Goal: Information Seeking & Learning: Get advice/opinions

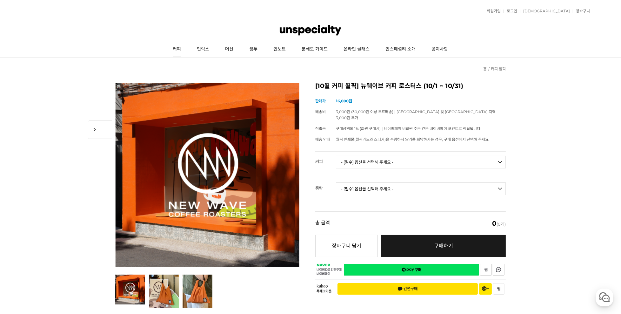
click at [178, 46] on link "커피" at bounding box center [177, 49] width 24 height 16
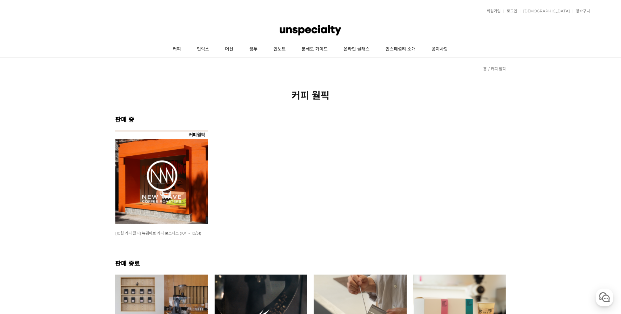
click at [164, 162] on img at bounding box center [161, 177] width 93 height 93
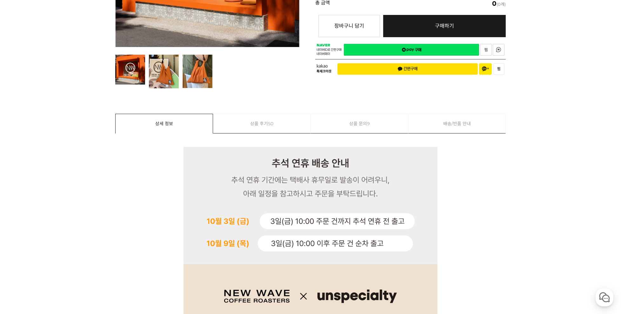
click at [272, 122] on span "50" at bounding box center [270, 123] width 5 height 19
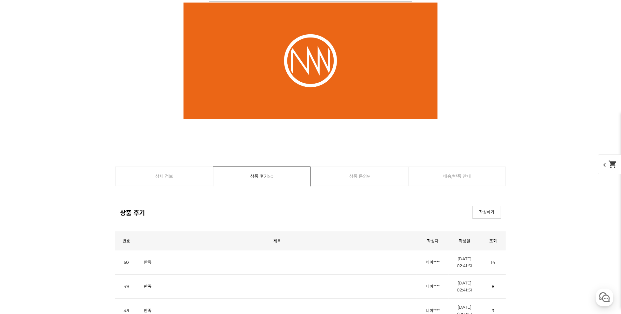
scroll to position [4169, 0]
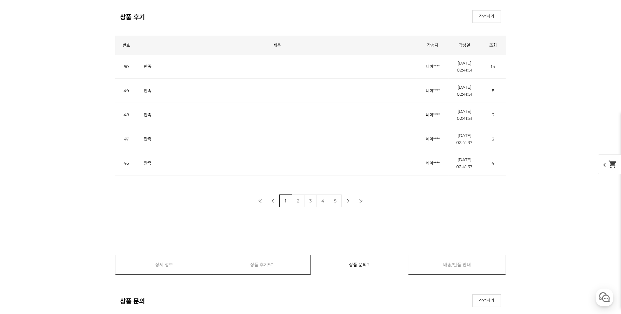
click at [298, 198] on link "2" at bounding box center [298, 200] width 13 height 13
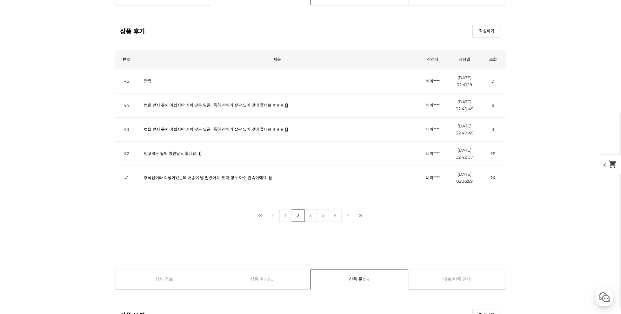
scroll to position [2784, 0]
click at [209, 105] on link "컵을 받지 못해 아쉽지만 커피 맛은 일품!! 특히 산미가 살짝 있어 맛이 좋네료 ㅎㅎㅎ" at bounding box center [214, 106] width 140 height 5
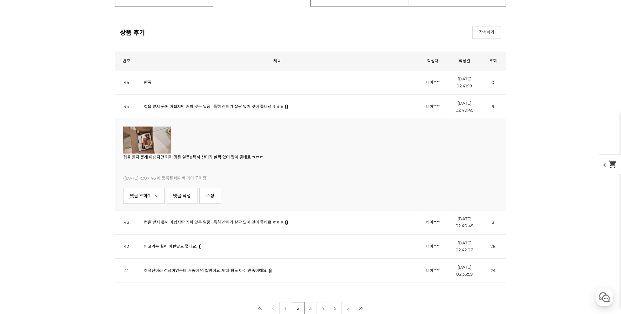
click at [152, 145] on img at bounding box center [147, 139] width 48 height 27
click at [141, 146] on img at bounding box center [147, 139] width 48 height 27
click at [151, 144] on img at bounding box center [147, 139] width 48 height 27
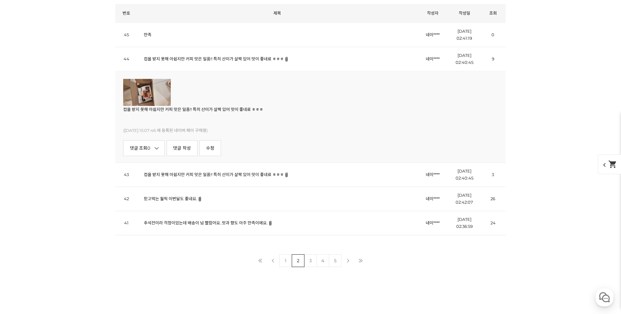
scroll to position [2832, 0]
drag, startPoint x: 190, startPoint y: 197, endPoint x: 181, endPoint y: 196, distance: 8.7
click at [184, 197] on td "믿고먹는 월픽 이번달도 좋네요." at bounding box center [276, 197] width 279 height 24
click at [156, 195] on link "믿고먹는 월픽 이번달도 좋네요." at bounding box center [170, 197] width 53 height 5
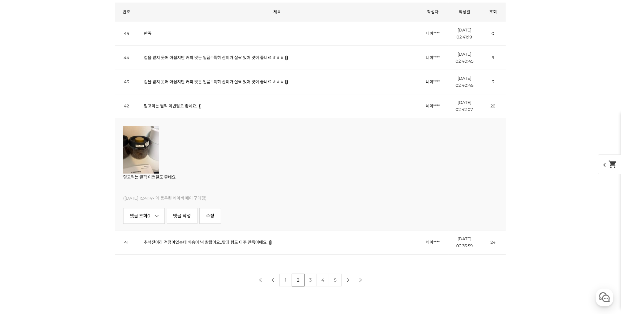
click at [267, 58] on td "컵을 받지 못해 아쉽지만 커피 맛은 일품!! 특히 산미가 살짝 있어 맛이 좋네료 ㅎㅎㅎ" at bounding box center [276, 57] width 279 height 24
click at [243, 58] on td "컵을 받지 못해 아쉽지만 커피 맛은 일품!! 특히 산미가 살짝 있어 맛이 좋네료 ㅎㅎㅎ" at bounding box center [276, 57] width 279 height 24
click at [226, 82] on td "컵을 받지 못해 아쉽지만 커피 맛은 일품!! 특히 산미가 살짝 있어 맛이 좋네료 ㅎㅎㅎ" at bounding box center [276, 82] width 279 height 24
click at [204, 79] on link "컵을 받지 못해 아쉽지만 커피 맛은 일품!! 특히 산미가 살짝 있어 맛이 좋네료 ㅎㅎㅎ" at bounding box center [214, 81] width 140 height 5
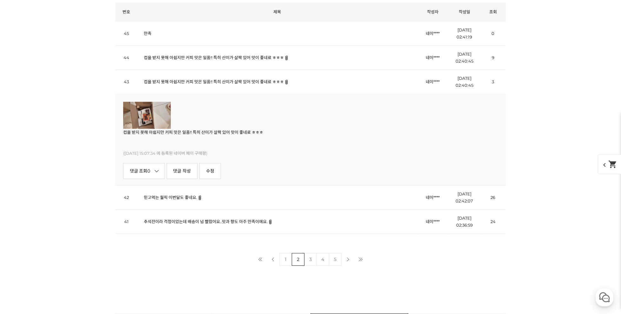
click at [164, 216] on td "추석전이라 걱정이었는데 배송이 넘 빨랐어요..맛과 향도 아주 만족이에요." at bounding box center [276, 221] width 279 height 24
click at [167, 219] on link "추석전이라 걱정이었는데 배송이 넘 빨랐어요..맛과 향도 아주 만족이에요." at bounding box center [206, 221] width 124 height 5
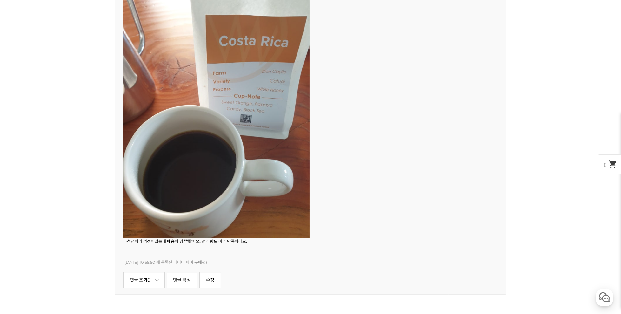
scroll to position [3101, 0]
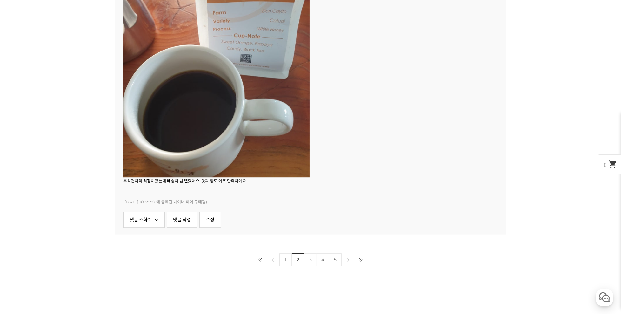
click at [312, 258] on link "3" at bounding box center [310, 259] width 13 height 13
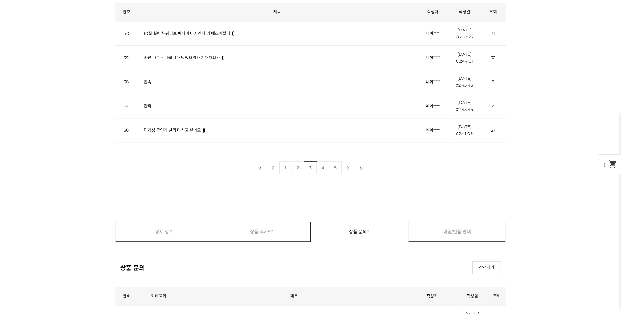
scroll to position [2832, 0]
click at [180, 129] on link "디게싱 중인데 빨리 마시고 싶네요" at bounding box center [172, 129] width 57 height 5
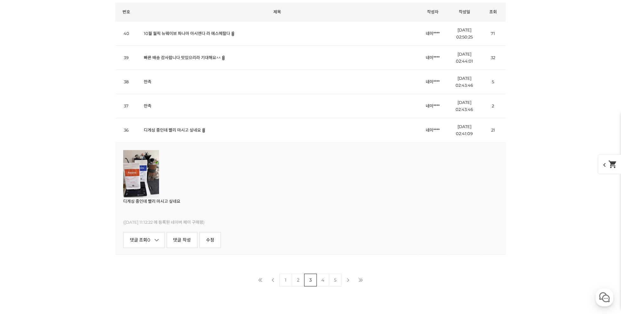
click at [191, 56] on link "빠른 배송 감사합니다 맛있으리라 기대해요^^" at bounding box center [182, 57] width 77 height 5
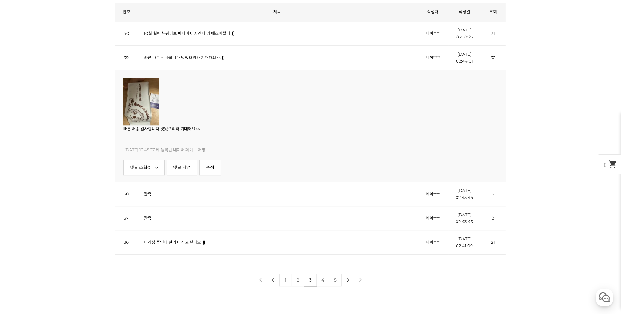
click at [201, 31] on link "10월 월픽 뉴웨이브 파나마 아시엔다 라 에스메랄다" at bounding box center [187, 33] width 86 height 5
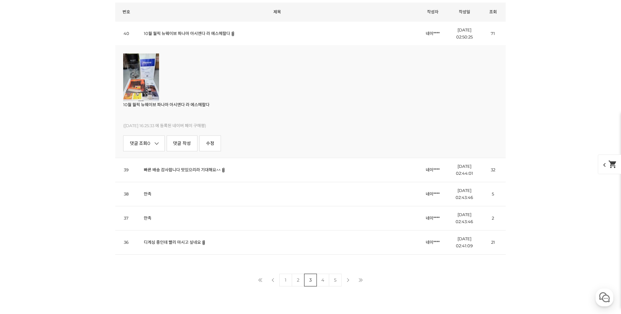
click at [146, 80] on img at bounding box center [141, 77] width 36 height 48
click at [323, 274] on link "4" at bounding box center [323, 279] width 13 height 13
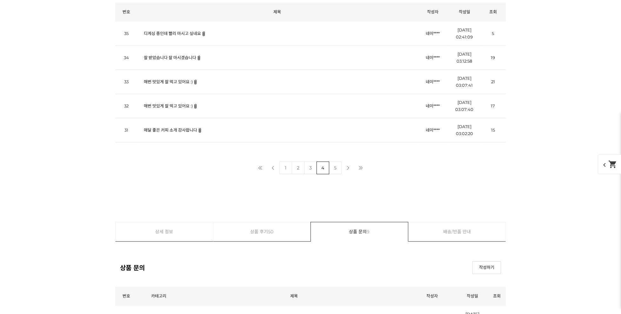
scroll to position [2832, 0]
click at [162, 32] on link "디게싱 중인데 빨리 마시고 싶네요" at bounding box center [172, 33] width 57 height 5
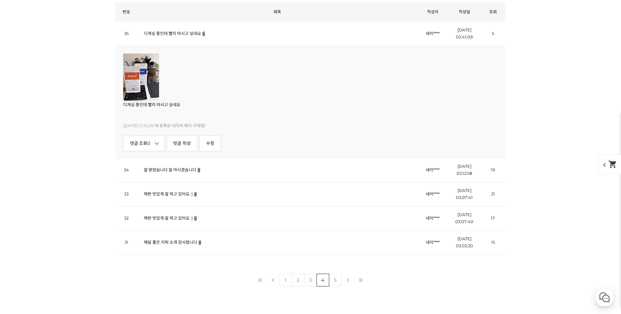
scroll to position [0, 0]
click at [164, 31] on link "디게싱 중인데 빨리 마시고 싶네요" at bounding box center [172, 33] width 57 height 5
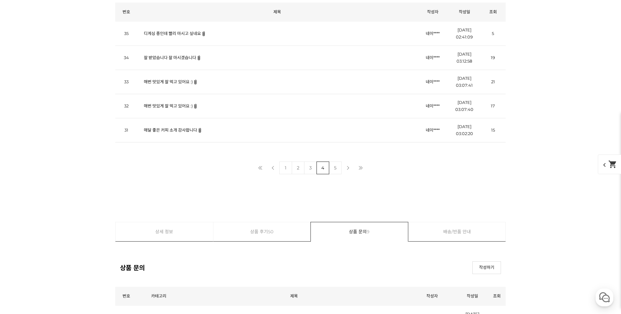
click at [166, 31] on link "디게싱 중인데 빨리 마시고 싶네요" at bounding box center [172, 33] width 57 height 5
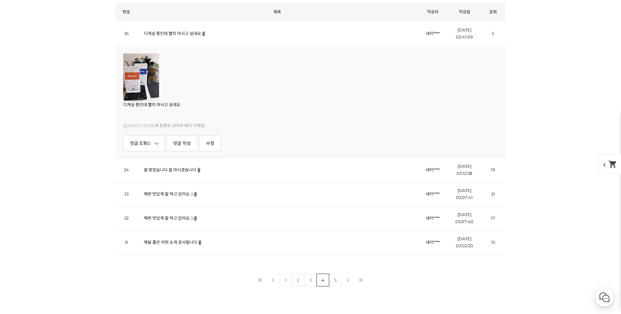
click at [180, 31] on link "디게싱 중인데 빨리 마시고 싶네요" at bounding box center [172, 33] width 57 height 5
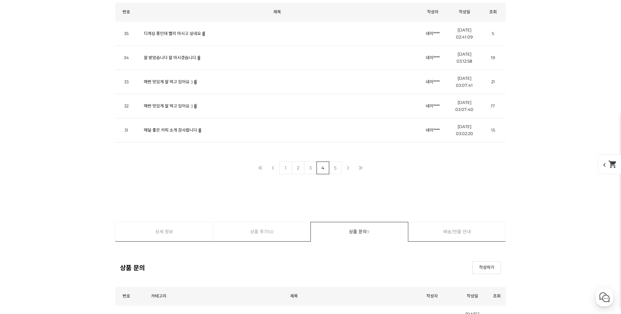
click at [176, 55] on link "잘 받았습니다 잘 마시겠습니다" at bounding box center [170, 57] width 52 height 5
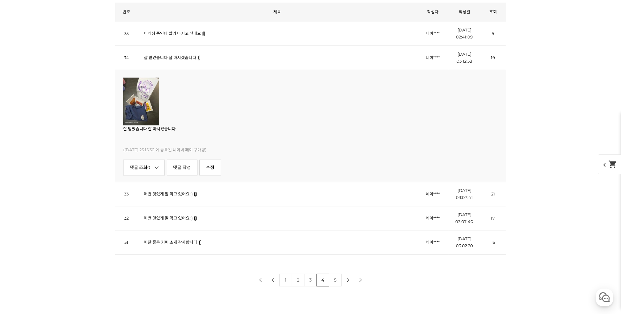
click at [176, 55] on link "잘 받았습니다 잘 마시겠습니다" at bounding box center [170, 57] width 52 height 5
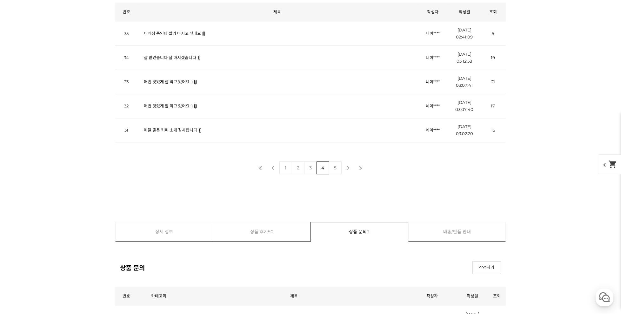
click at [182, 79] on link "매번 맛있게 잘 먹고 있어요 :)" at bounding box center [168, 81] width 49 height 5
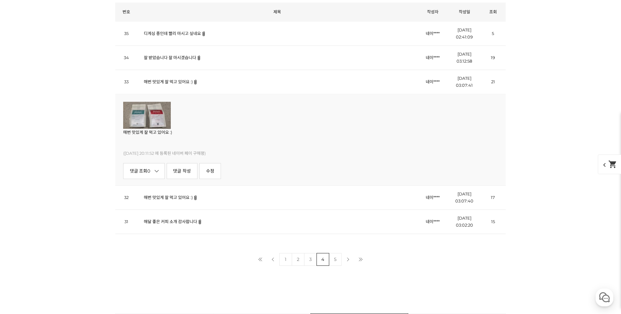
click at [182, 79] on link "매번 맛있게 잘 먹고 있어요 :)" at bounding box center [168, 81] width 49 height 5
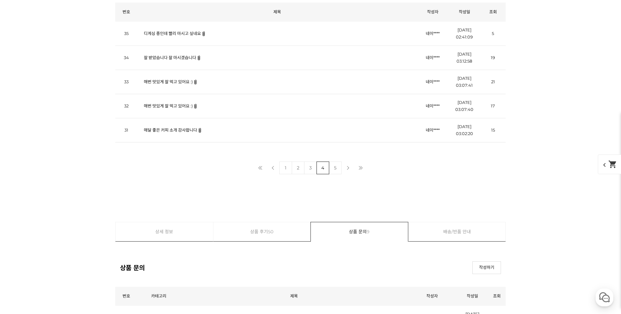
click at [186, 104] on link "매번 맛있게 잘 먹고 있어요 :)" at bounding box center [168, 105] width 49 height 5
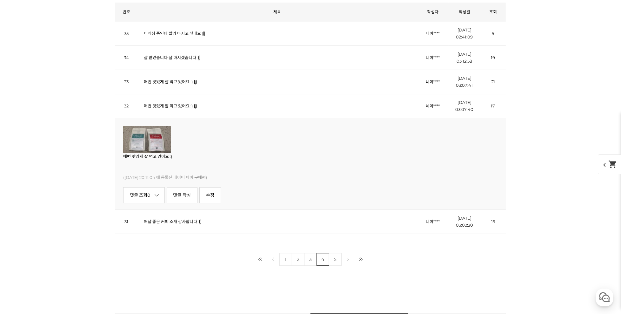
click at [186, 104] on link "매번 맛있게 잘 먹고 있어요 :)" at bounding box center [168, 105] width 49 height 5
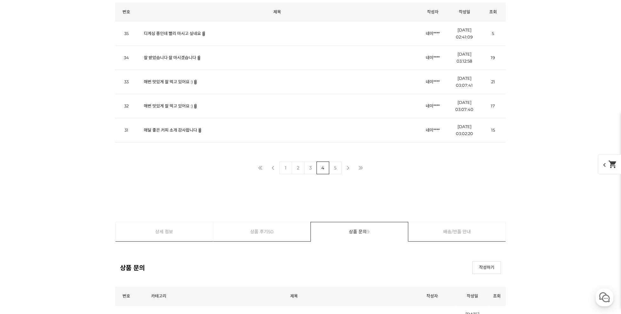
click at [185, 127] on link "매달 좋은 커피 소개 감사합니다" at bounding box center [170, 129] width 53 height 5
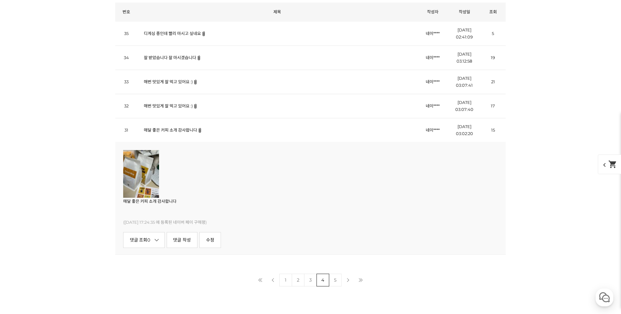
click at [184, 129] on link "매달 좋은 커피 소개 감사합니다" at bounding box center [170, 129] width 53 height 5
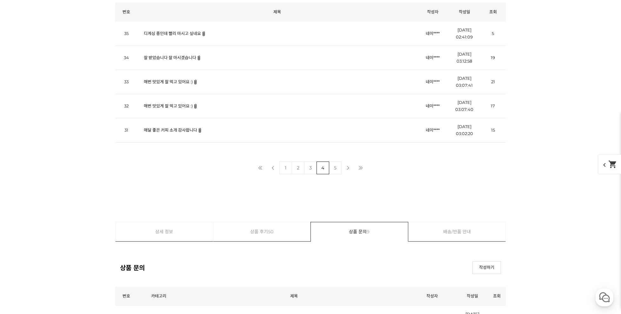
click at [332, 162] on link "5" at bounding box center [335, 167] width 13 height 13
click at [182, 103] on link "빠른배송 감사합니다~!!" at bounding box center [163, 105] width 39 height 5
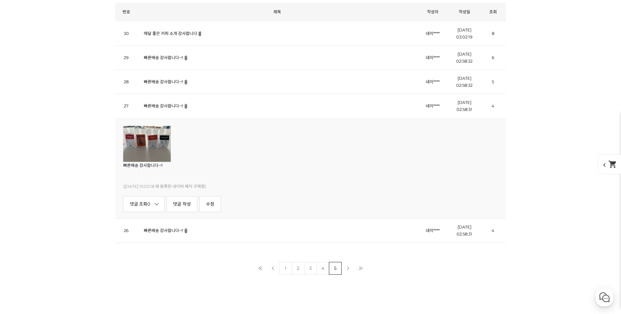
scroll to position [0, 0]
click at [172, 103] on link "빠른배송 감사합니다~!!" at bounding box center [163, 105] width 39 height 5
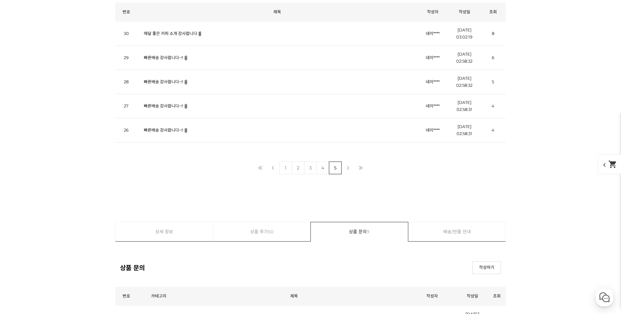
click at [174, 127] on link "빠른배송 감사합니다~!!" at bounding box center [163, 129] width 39 height 5
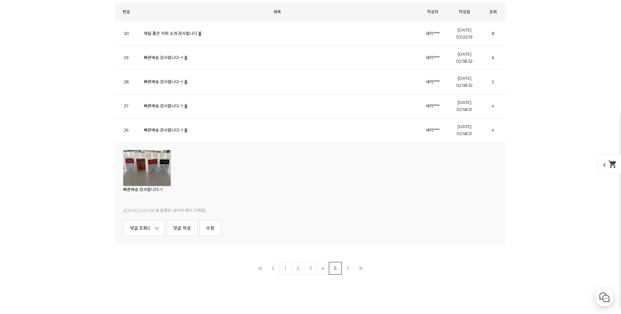
click at [174, 127] on link "빠른배송 감사합니다~!!" at bounding box center [163, 129] width 39 height 5
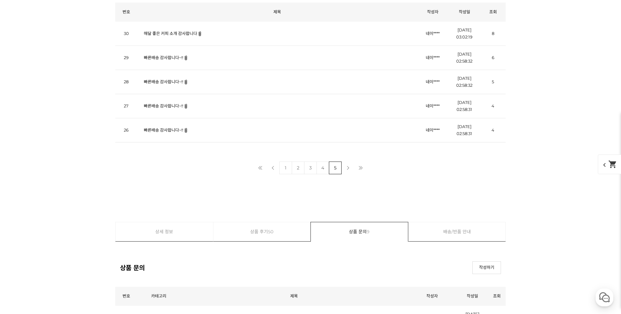
click at [167, 79] on link "빠른배송 감사합니다~!!" at bounding box center [163, 81] width 39 height 5
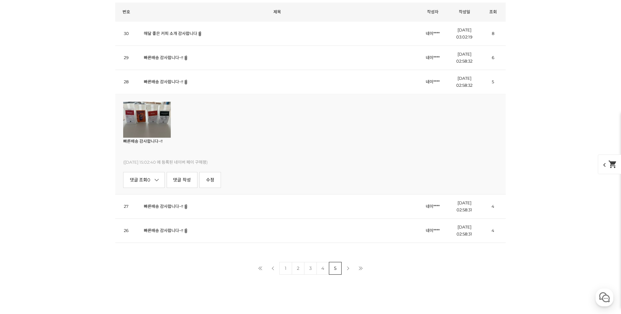
click at [167, 79] on link "빠른배송 감사합니다~!!" at bounding box center [163, 81] width 39 height 5
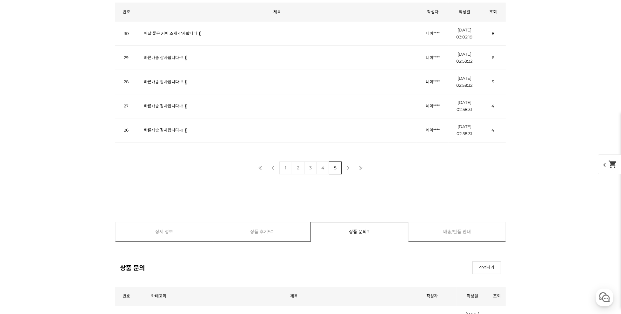
click at [172, 55] on link "빠른배송 감사합니다~!!" at bounding box center [163, 57] width 39 height 5
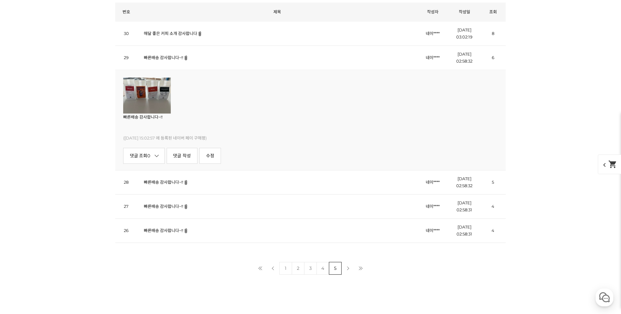
click at [172, 55] on link "빠른배송 감사합니다~!!" at bounding box center [163, 57] width 39 height 5
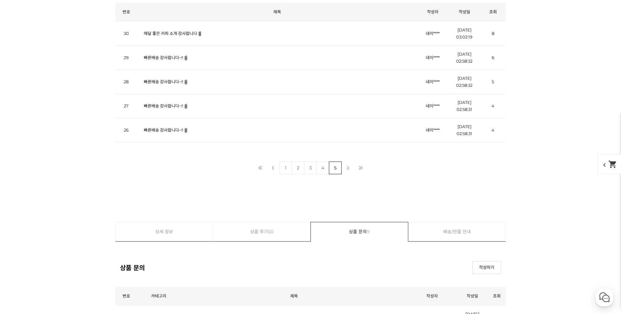
click at [175, 26] on td "매달 좋은 커피 소개 감사합니다" at bounding box center [276, 34] width 279 height 24
click at [176, 34] on td "매달 좋은 커피 소개 감사합니다" at bounding box center [276, 34] width 279 height 24
click at [178, 32] on link "매달 좋은 커피 소개 감사합니다" at bounding box center [170, 33] width 53 height 5
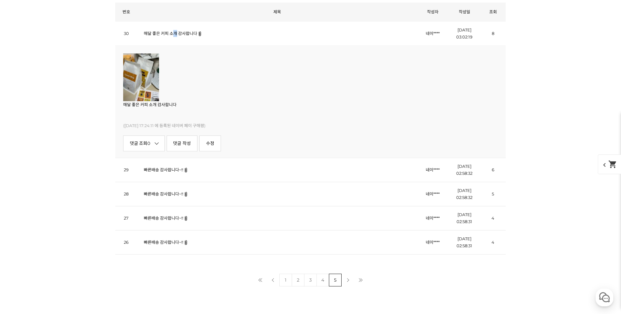
click at [179, 31] on link "매달 좋은 커피 소개 감사합니다" at bounding box center [170, 33] width 53 height 5
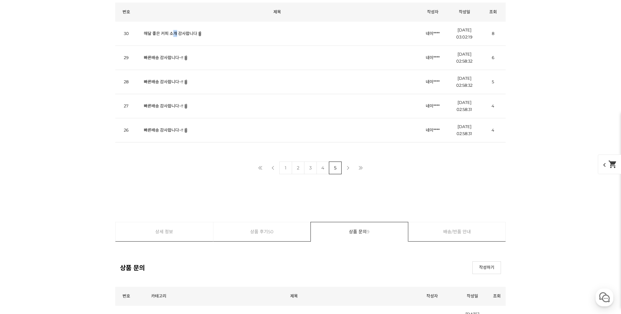
click at [348, 164] on link "다음 페이지" at bounding box center [348, 167] width 13 height 13
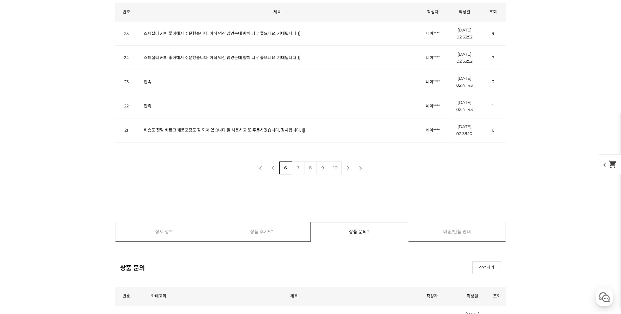
click at [207, 55] on link "스페셜티 커피 좋아해서 주문했습니다. 아직 먹진 않았는데 향이 너무 좋으네요. 기대됩니다" at bounding box center [220, 57] width 152 height 5
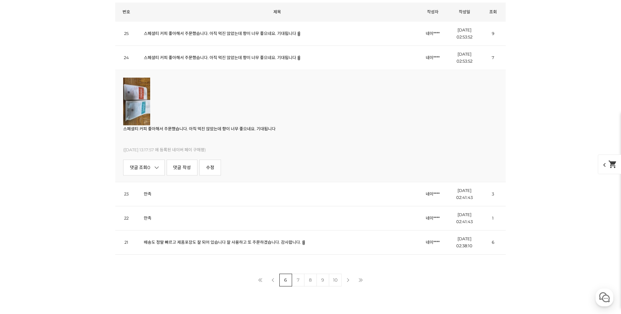
click at [211, 55] on link "스페셜티 커피 좋아해서 주문했습니다. 아직 먹진 않았는데 향이 너무 좋으네요. 기대됩니다" at bounding box center [220, 57] width 152 height 5
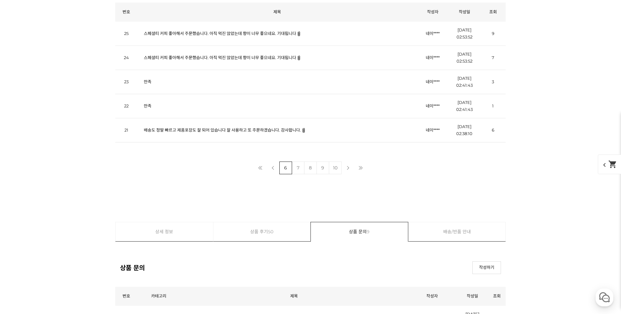
click at [223, 123] on td "배송도 정말 빠르고 제품포장도 잘 되어 있습니다 잘 사용하고 또 주문하겠습니다. 감사합니다." at bounding box center [276, 130] width 279 height 24
click at [224, 127] on link "배송도 정말 빠르고 제품포장도 잘 되어 있습니다 잘 사용하고 또 주문하겠습니다. 감사합니다." at bounding box center [222, 129] width 157 height 5
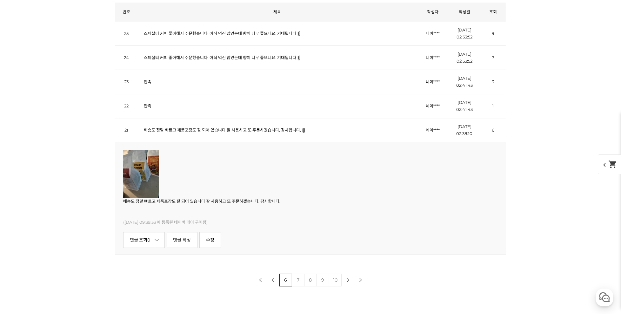
click at [259, 128] on link "배송도 정말 빠르고 제품포장도 잘 되어 있습니다 잘 사용하고 또 주문하겠습니다. 감사합니다." at bounding box center [222, 129] width 157 height 5
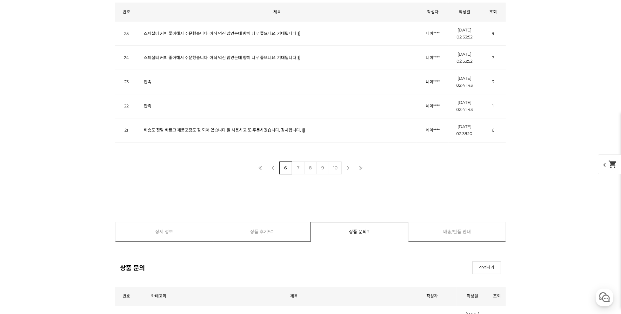
click at [298, 164] on link "7" at bounding box center [298, 167] width 13 height 13
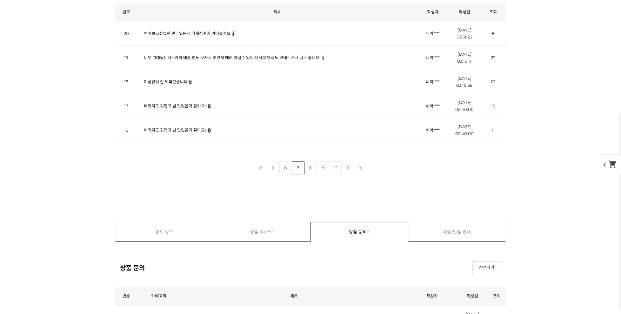
scroll to position [2832, 0]
click at [169, 103] on link "패키지도 귀엽고 넘 맛있을거 같아요!!" at bounding box center [175, 105] width 63 height 5
click at [174, 103] on link "패키지도 귀엽고 넘 맛있을거 같아요!!" at bounding box center [175, 105] width 63 height 5
click at [199, 55] on link "너무 기대됩니다~ 커피 배송 반도 문자로 맛있게 매려 마실수 있는 레시피 영상도 보내주셔서 너무 좋네요." at bounding box center [232, 57] width 177 height 5
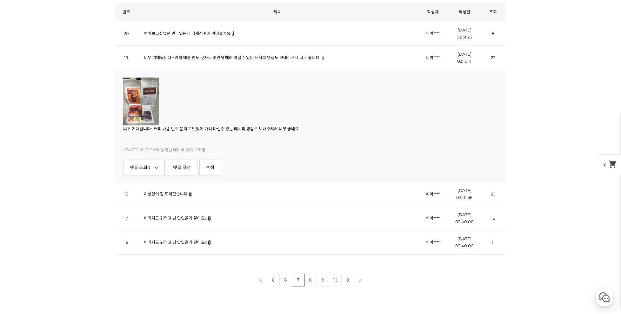
click at [199, 55] on link "너무 기대됩니다~ 커피 배송 반도 문자로 맛있게 매려 마실수 있는 레시피 영상도 보내주셔서 너무 좋네요." at bounding box center [232, 57] width 177 height 5
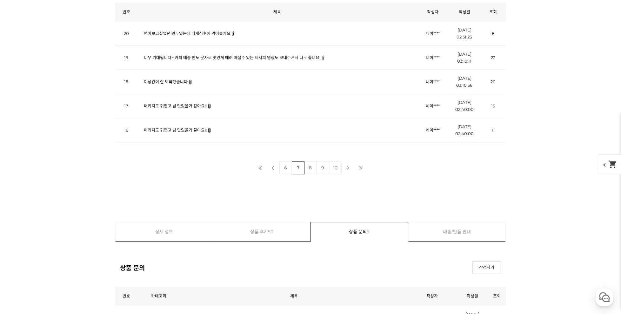
click at [194, 31] on link "먹어보고싶었던 원두였는데 디게싱후에 먹어볼게요" at bounding box center [187, 33] width 87 height 5
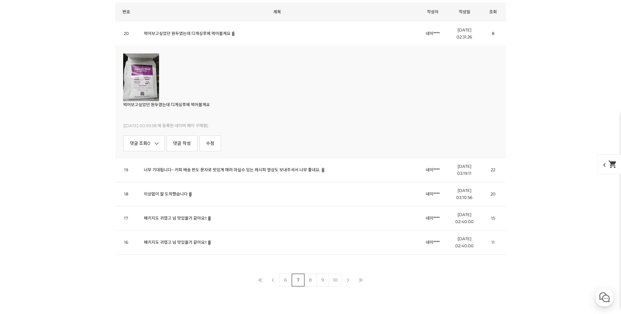
click at [194, 31] on link "먹어보고싶었던 원두였는데 디게싱후에 먹어볼게요" at bounding box center [187, 33] width 87 height 5
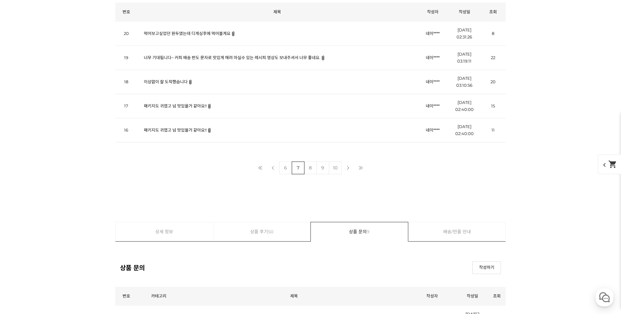
click at [173, 82] on td "이상없이 잘 도착했습니다" at bounding box center [276, 82] width 279 height 24
click at [144, 77] on td "이상없이 잘 도착했습니다" at bounding box center [276, 82] width 279 height 24
click at [157, 79] on link "이상없이 잘 도착했습니다" at bounding box center [166, 81] width 44 height 5
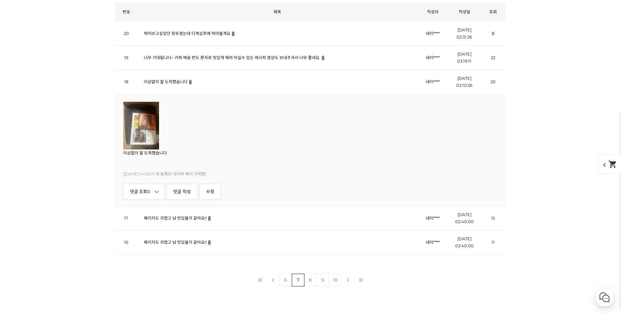
drag, startPoint x: 170, startPoint y: 79, endPoint x: 171, endPoint y: 84, distance: 5.0
click at [170, 80] on link "이상없이 잘 도착했습니다" at bounding box center [166, 81] width 44 height 5
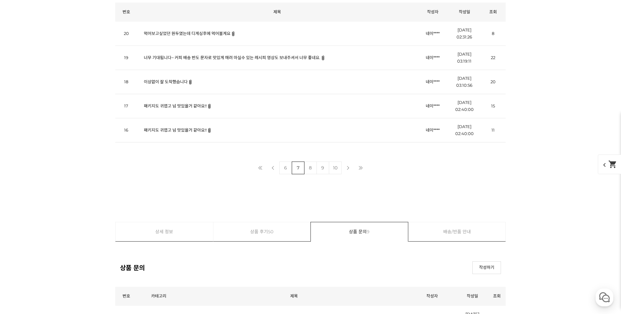
click at [199, 129] on link "패키지도 귀엽고 넘 맛있을거 같아요!!" at bounding box center [175, 129] width 63 height 5
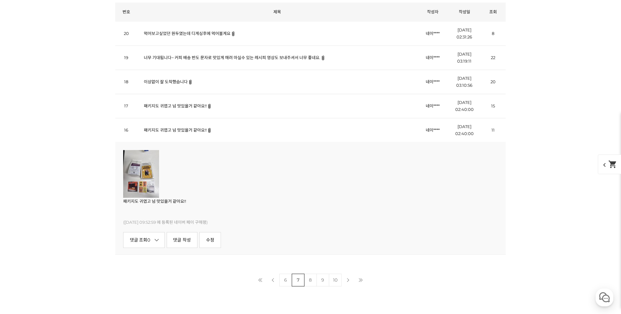
click at [199, 128] on link "패키지도 귀엽고 넘 맛있을거 같아요!!" at bounding box center [175, 129] width 63 height 5
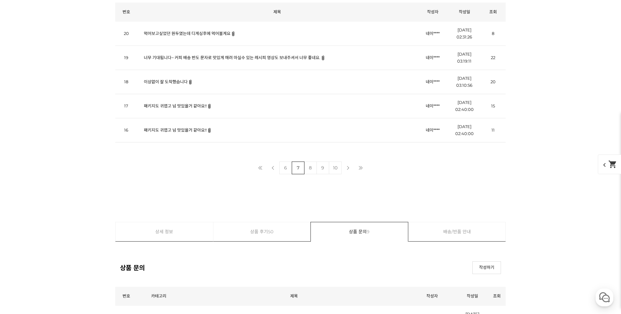
click at [322, 166] on link "9" at bounding box center [323, 167] width 13 height 13
click at [187, 55] on link "[DATE] 로스팅! 지난달 시그니처도 그랬지만, 1일 주문은 전에 로스팅 해둔거로 오는거라 봐야겠네요 ㅎㅎ..." at bounding box center [234, 57] width 180 height 5
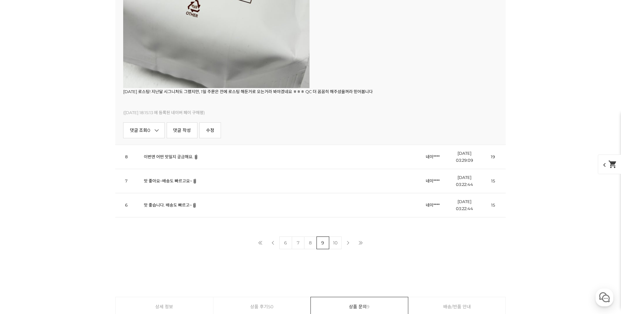
scroll to position [3394, 0]
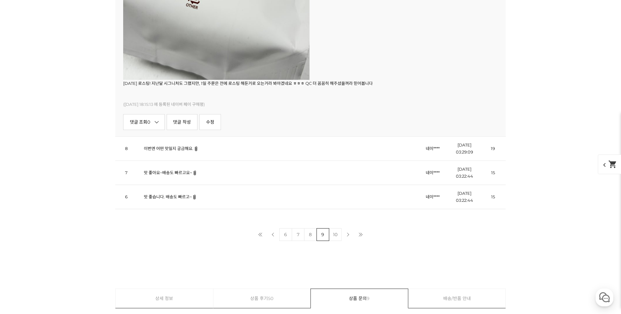
click at [179, 146] on link "이번엔 어떤 맛일지 궁금해요." at bounding box center [169, 148] width 50 height 5
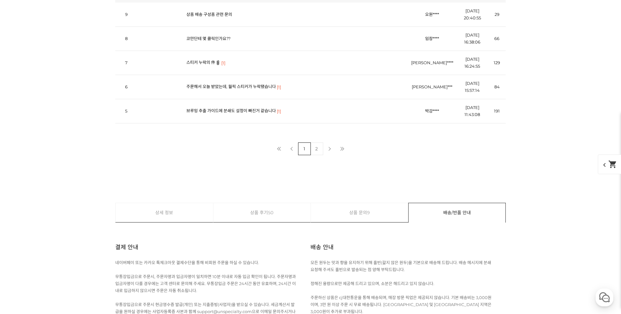
scroll to position [3101, 0]
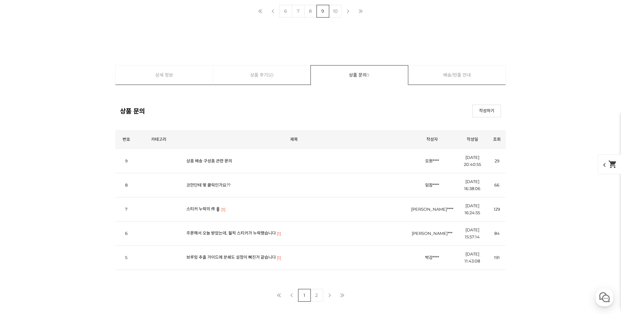
click at [206, 203] on td "스티커 누락의 件 [1]" at bounding box center [294, 209] width 228 height 24
click at [198, 206] on link "스티커 누락의 件" at bounding box center [200, 208] width 29 height 5
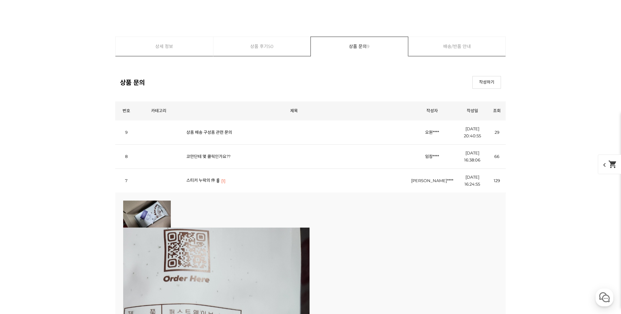
scroll to position [3126, 0]
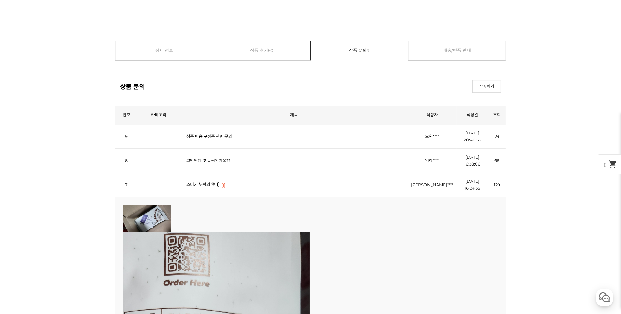
click at [202, 182] on link "스티커 누락의 件" at bounding box center [200, 184] width 29 height 5
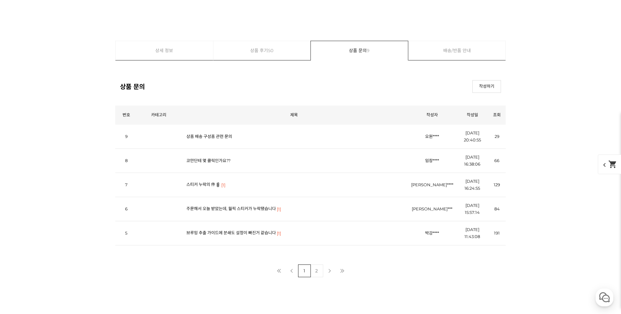
click at [207, 134] on link "상품 배송 구성품 관련 문의" at bounding box center [209, 136] width 46 height 5
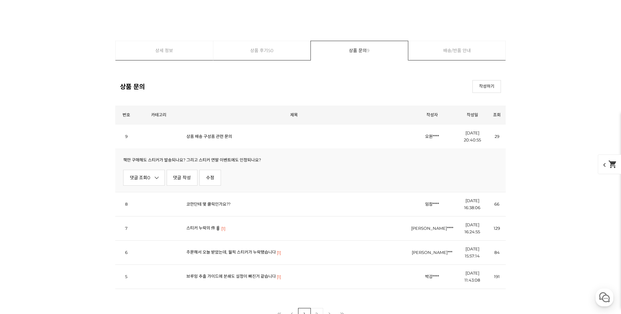
click at [207, 134] on link "상품 배송 구성품 관련 문의" at bounding box center [209, 136] width 46 height 5
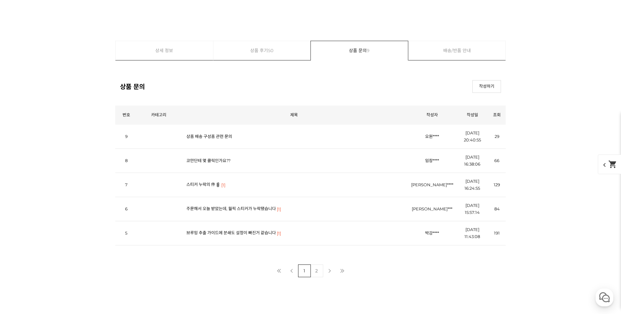
click at [244, 50] on link "상품 후기 50" at bounding box center [261, 50] width 97 height 19
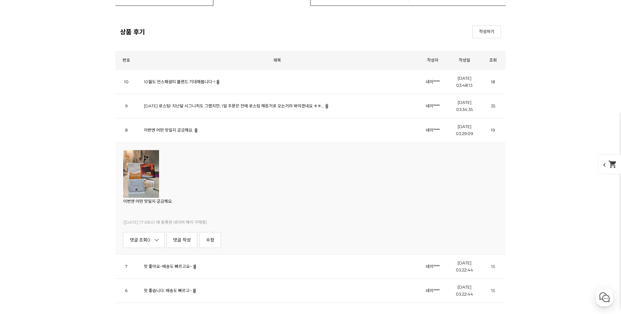
scroll to position [2940, 0]
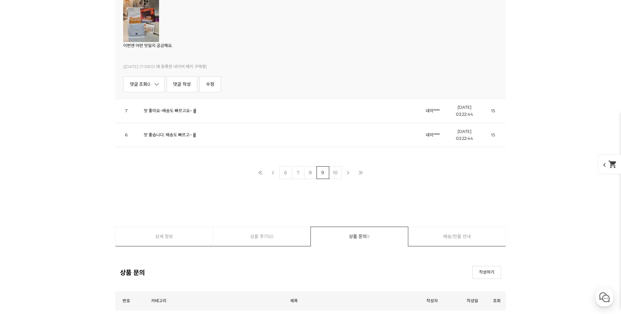
click at [188, 132] on link "맛 좋습니다. 배송도 빠르고~" at bounding box center [168, 134] width 48 height 5
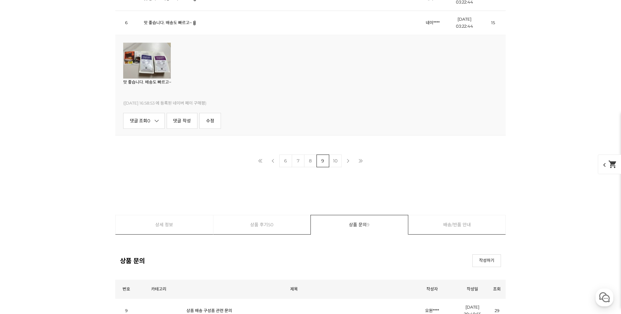
click at [340, 158] on link "10" at bounding box center [335, 160] width 13 height 13
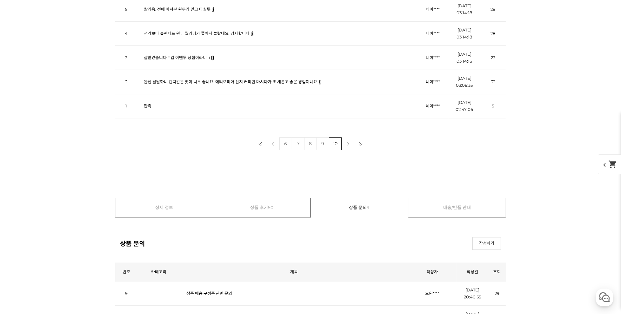
click at [185, 55] on link "잘받았습니다 !! 컵 이벤투 당첨이라니 :)" at bounding box center [177, 57] width 66 height 5
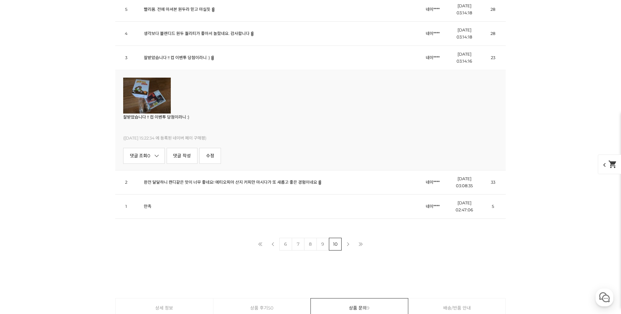
click at [184, 55] on link "잘받았습니다 !! 컵 이벤투 당첨이라니 :)" at bounding box center [177, 57] width 66 height 5
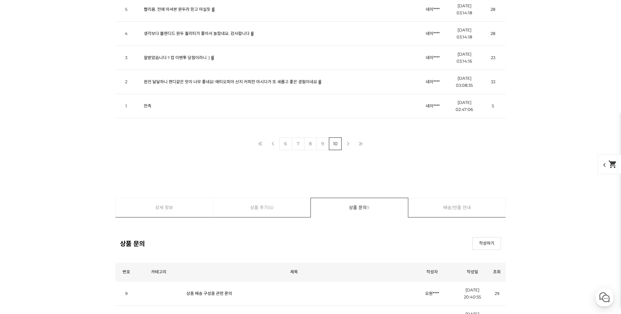
click at [190, 31] on link "생각보다 블렌디드 원두 퀄리티가 좋아서 놀랐네요. 감사합니다" at bounding box center [197, 33] width 106 height 5
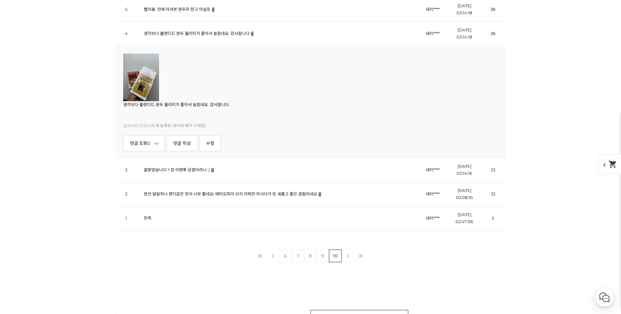
click at [190, 31] on link "생각보다 블렌디드 원두 퀄리티가 좋아서 놀랐네요. 감사합니다" at bounding box center [197, 33] width 106 height 5
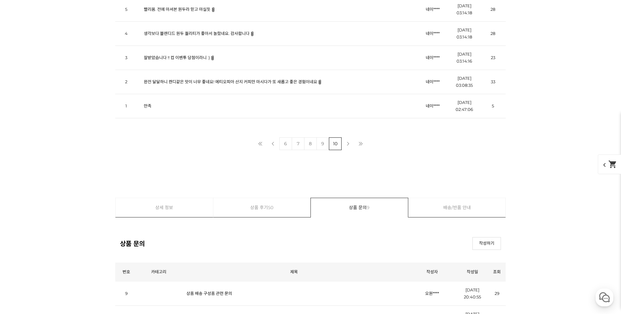
click at [192, 31] on link "생각보다 블렌디드 원두 퀄리티가 좋아서 놀랐네요. 감사합니다" at bounding box center [197, 33] width 106 height 5
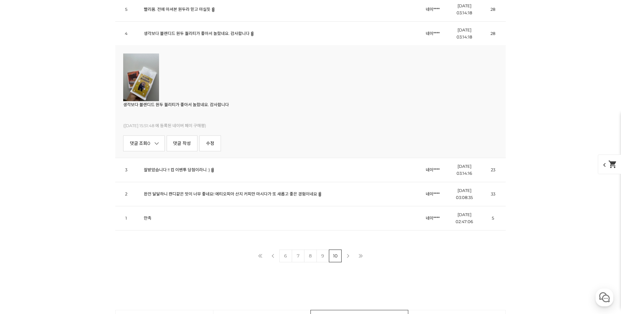
click at [192, 31] on link "생각보다 블렌디드 원두 퀄리티가 좋아서 놀랐네요. 감사합니다" at bounding box center [197, 33] width 106 height 5
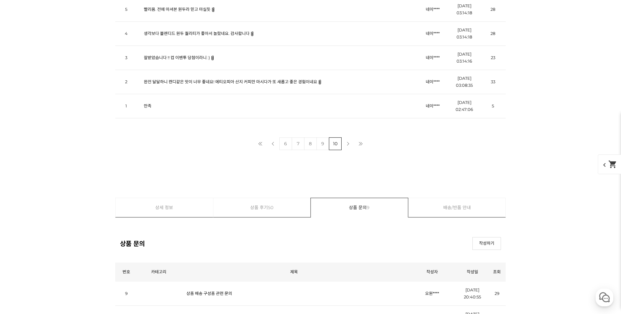
click at [200, 79] on link "완전 달달하니 캔디같은 맛이 너무 좋네요! 에티오피아 산지 커피만 마시다가 또 새롭고 좋은 경험이네요" at bounding box center [230, 81] width 173 height 5
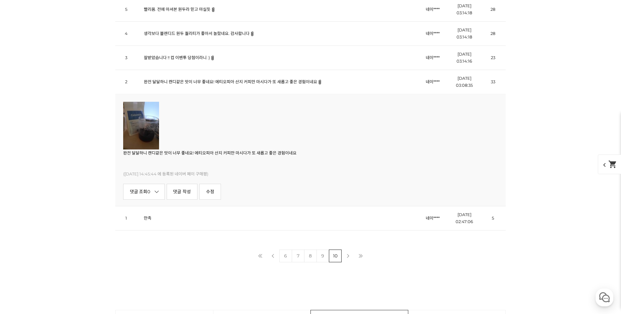
click at [199, 79] on link "완전 달달하니 캔디같은 맛이 너무 좋네요! 에티오피아 산지 커피만 마시다가 또 새롭고 좋은 경험이네요" at bounding box center [230, 81] width 173 height 5
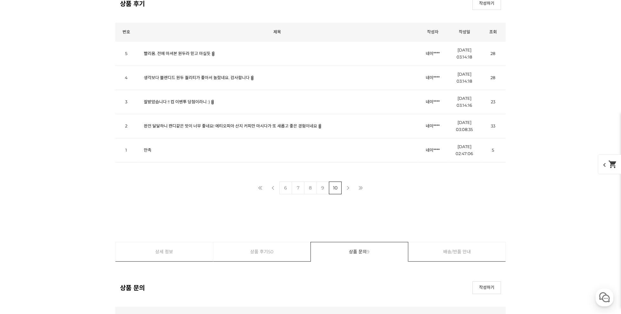
scroll to position [2808, 0]
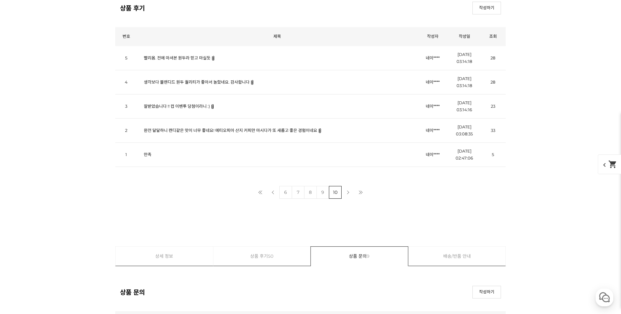
click at [173, 57] on link "빨리옴. 전에 마셔본 원두라 믿고 마실듯" at bounding box center [177, 57] width 67 height 5
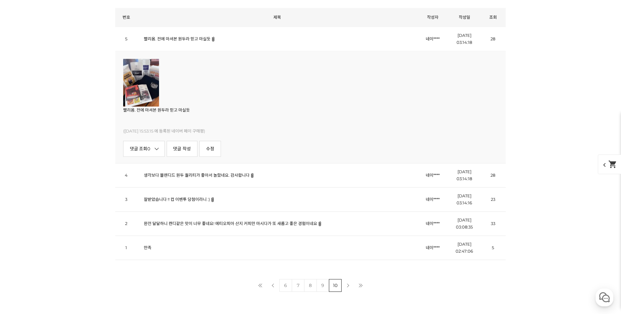
scroll to position [2857, 0]
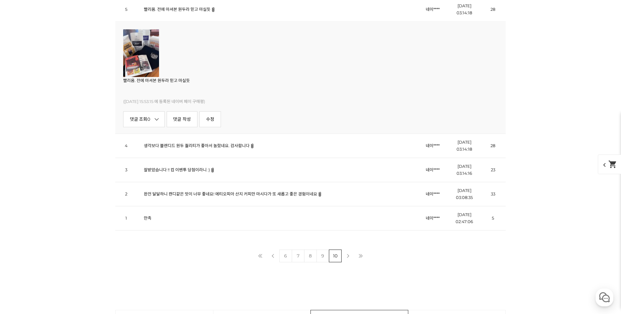
click at [147, 48] on img at bounding box center [141, 53] width 36 height 48
